Goal: Find specific page/section: Find specific page/section

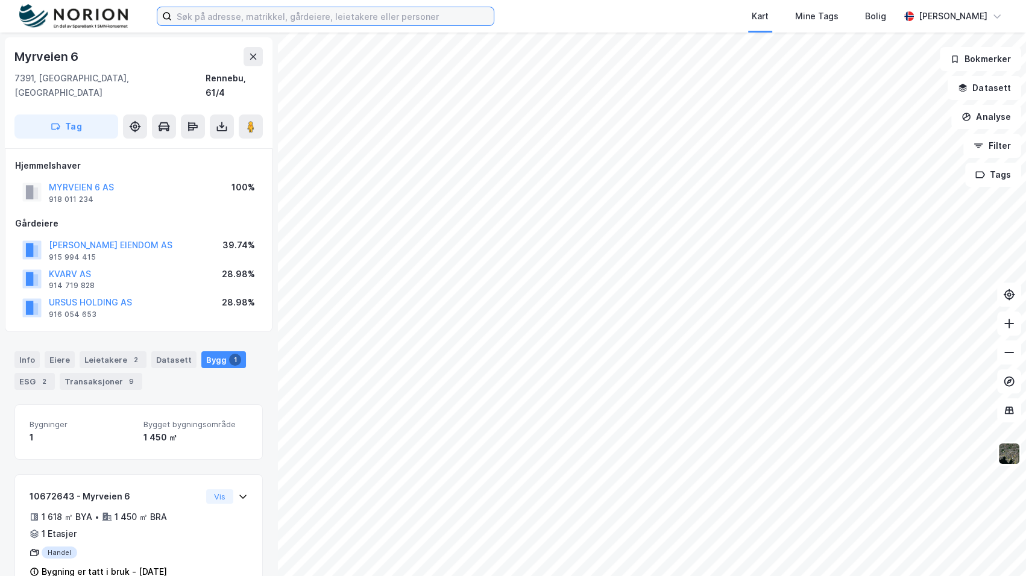
click at [398, 17] on input at bounding box center [333, 16] width 322 height 18
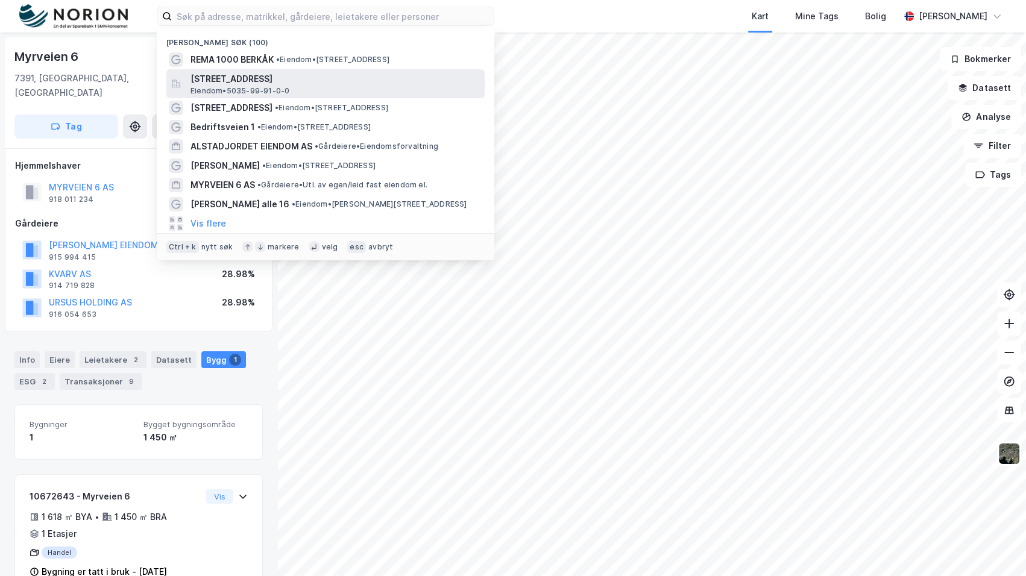
click at [387, 74] on span "[STREET_ADDRESS]" at bounding box center [334, 79] width 289 height 14
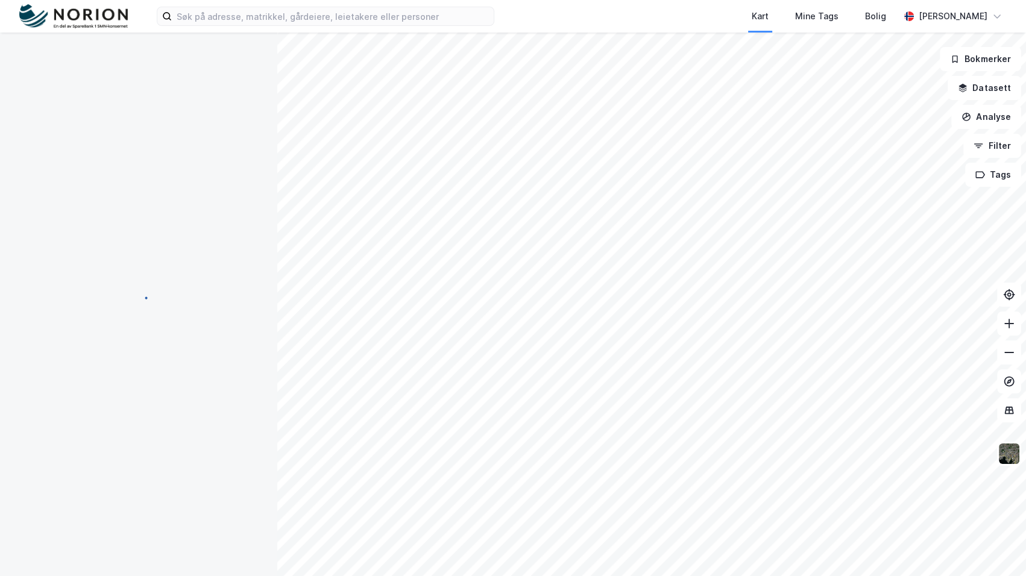
scroll to position [17, 0]
